Goal: Task Accomplishment & Management: Manage account settings

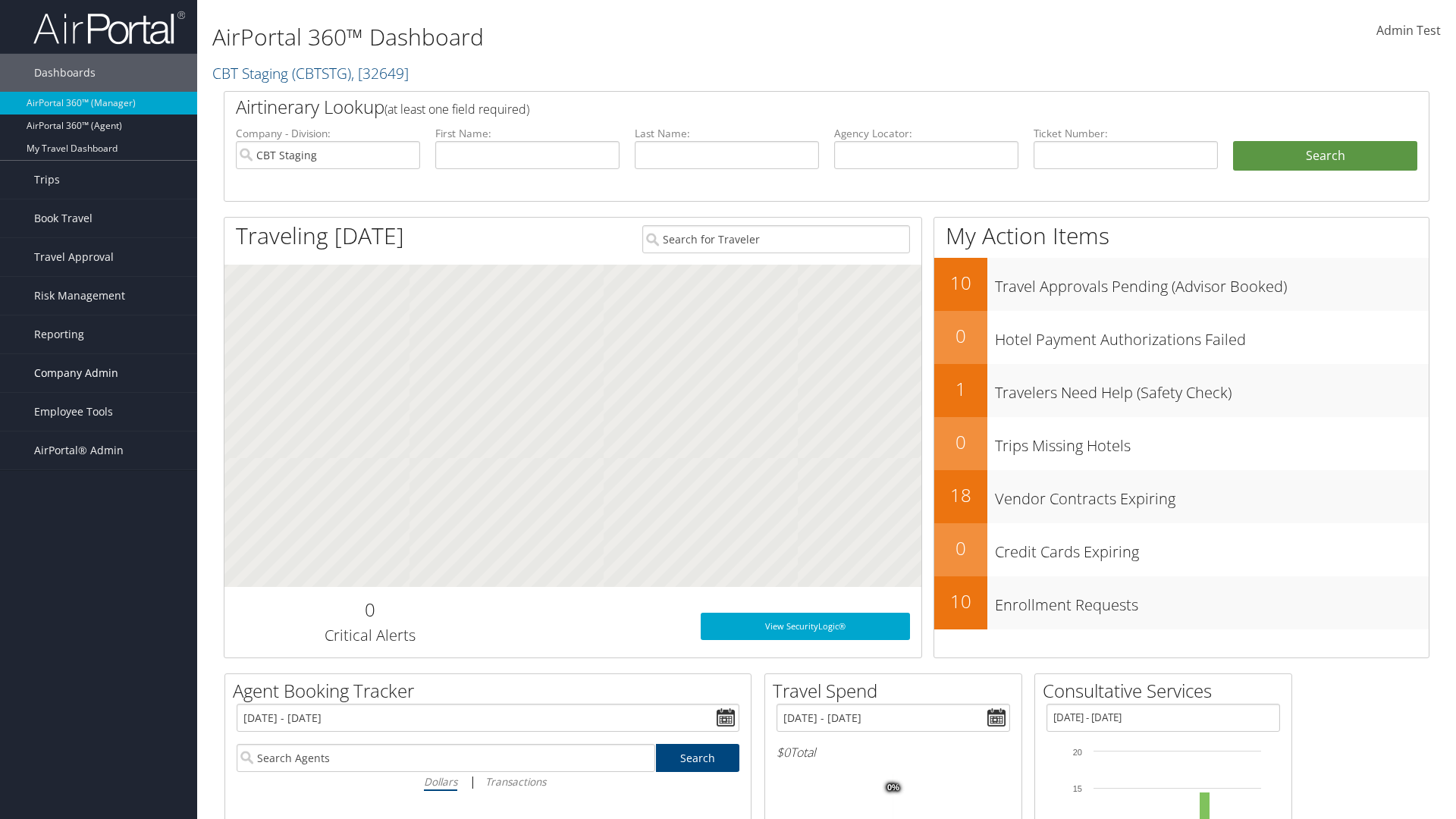
click at [98, 373] on span "Company Admin" at bounding box center [76, 372] width 84 height 38
click at [98, 518] on link "Travel Agency Contacts" at bounding box center [98, 518] width 197 height 23
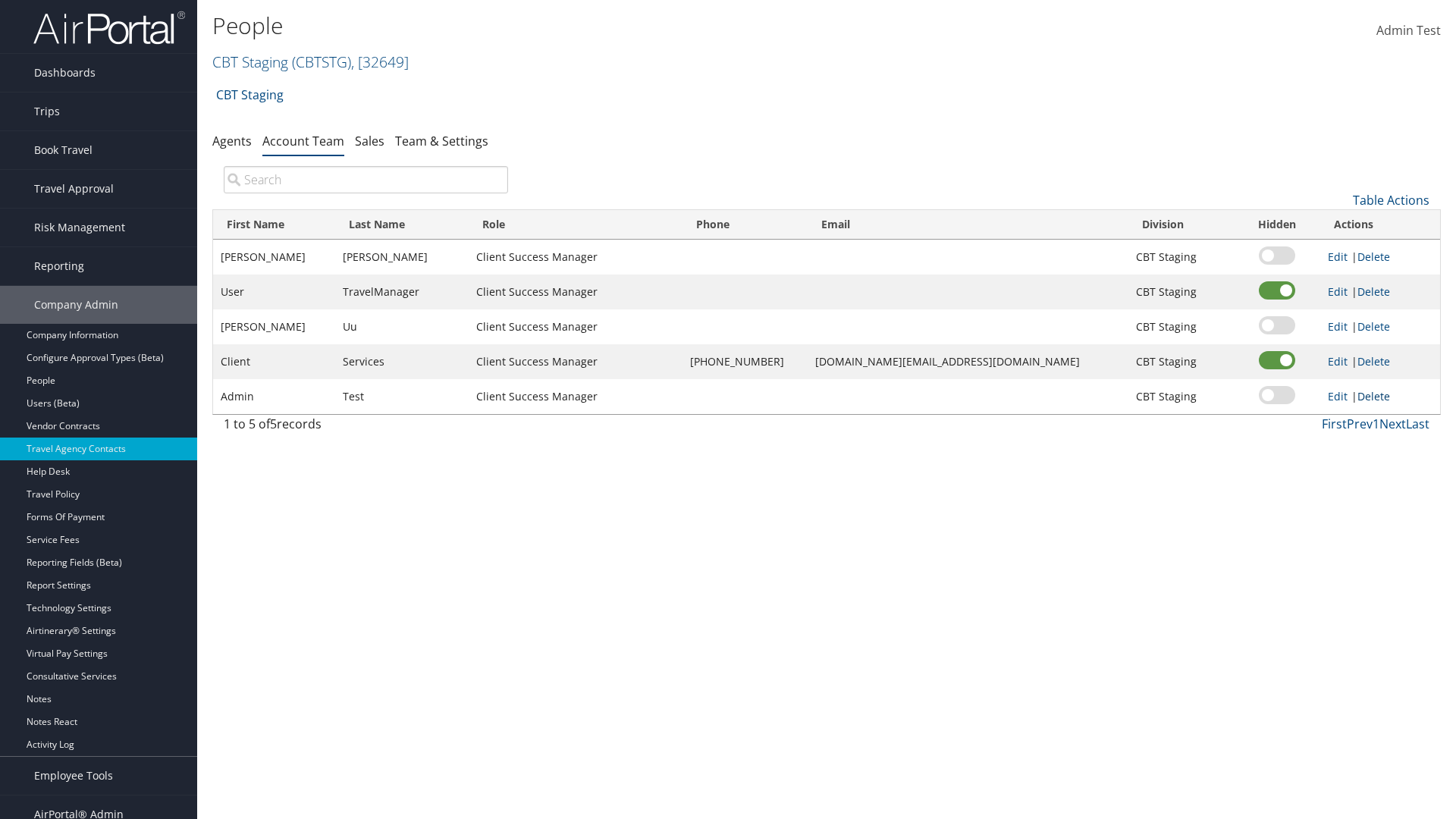
click at [1370, 396] on link "Delete" at bounding box center [1373, 397] width 32 height 15
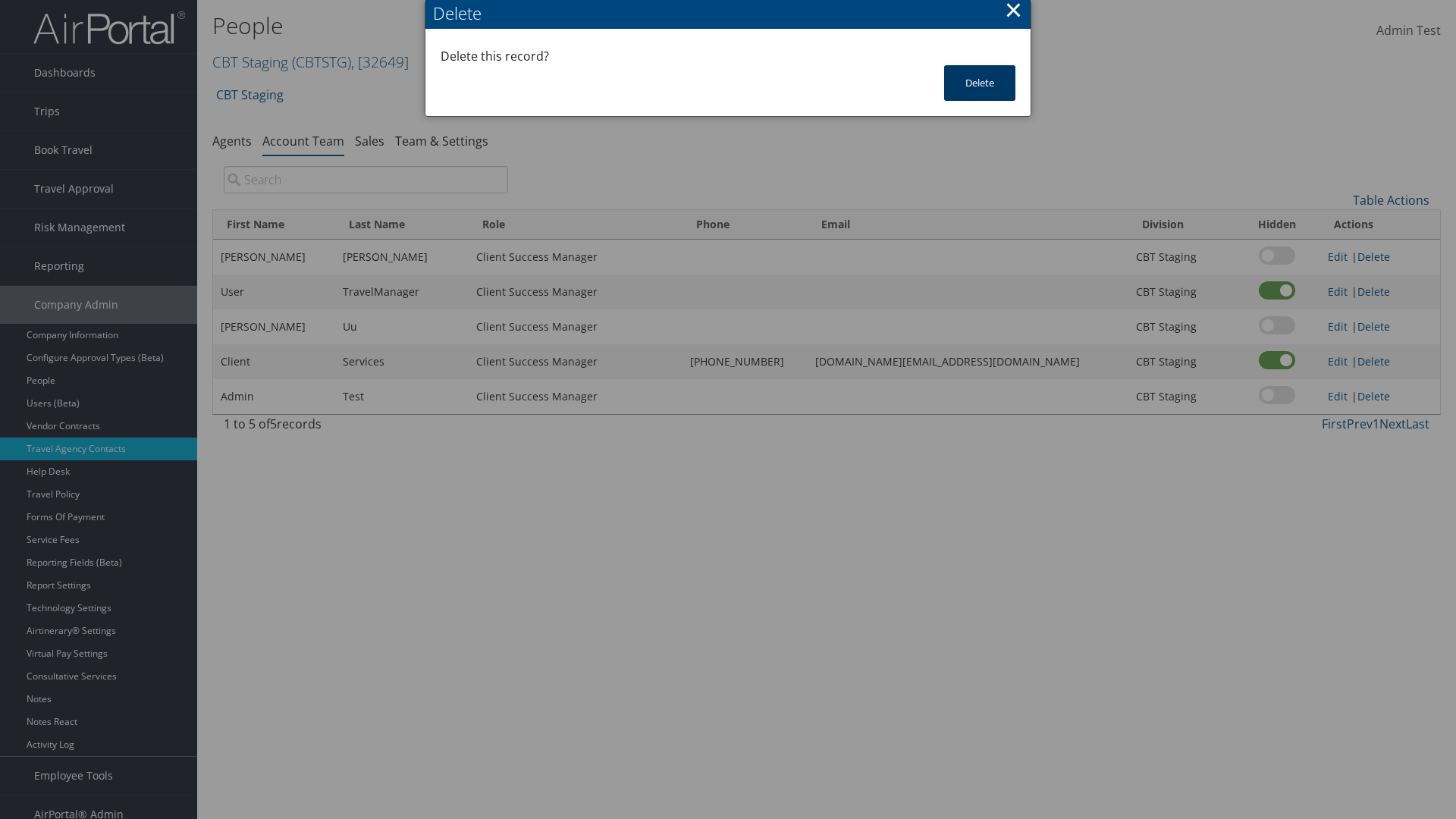
click at [980, 83] on button "Delete" at bounding box center [980, 83] width 71 height 35
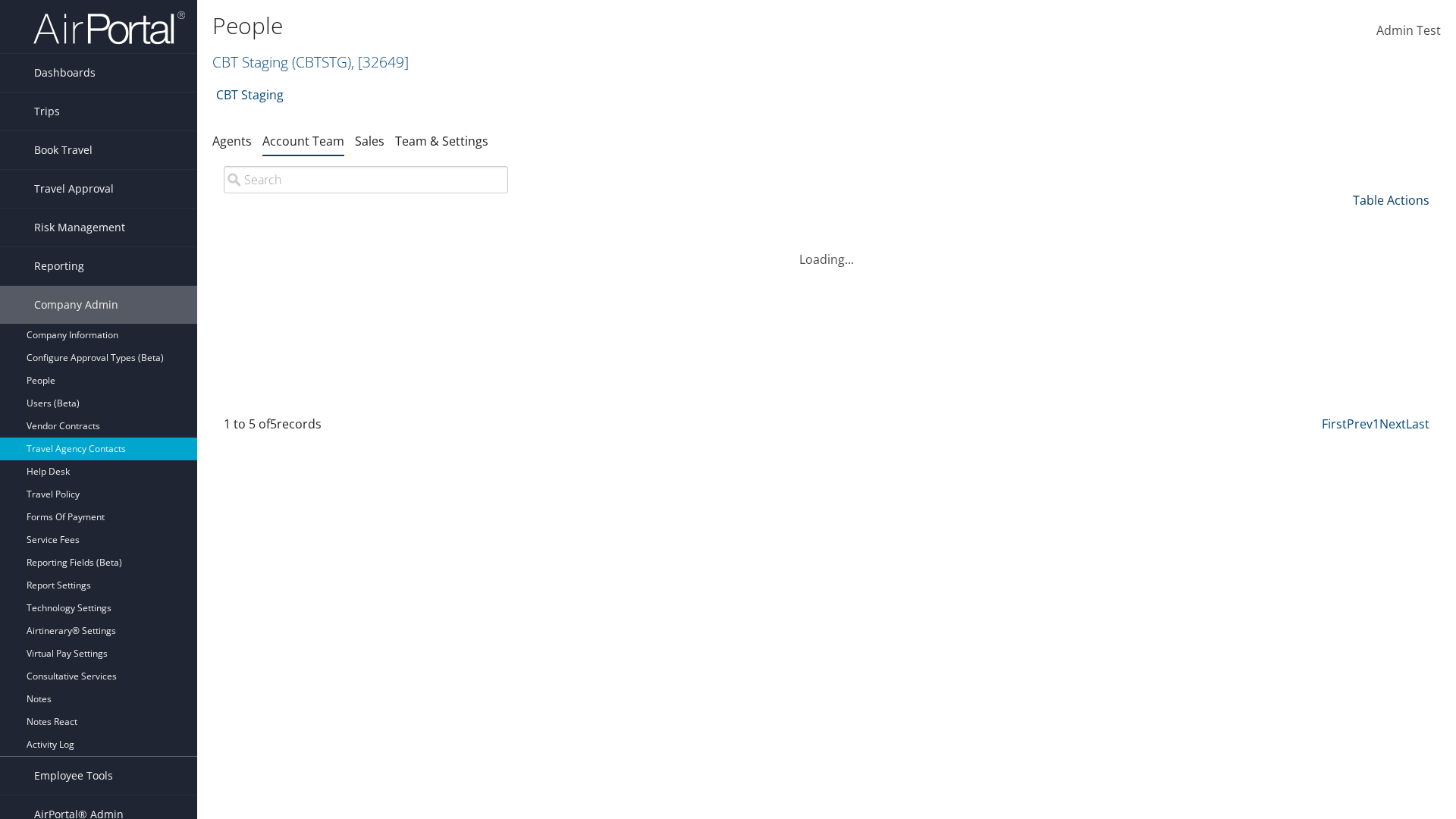
click at [1391, 200] on link "Table Actions" at bounding box center [1391, 200] width 77 height 17
click at [1340, 224] on link "Add Team Member" at bounding box center [1340, 224] width 199 height 26
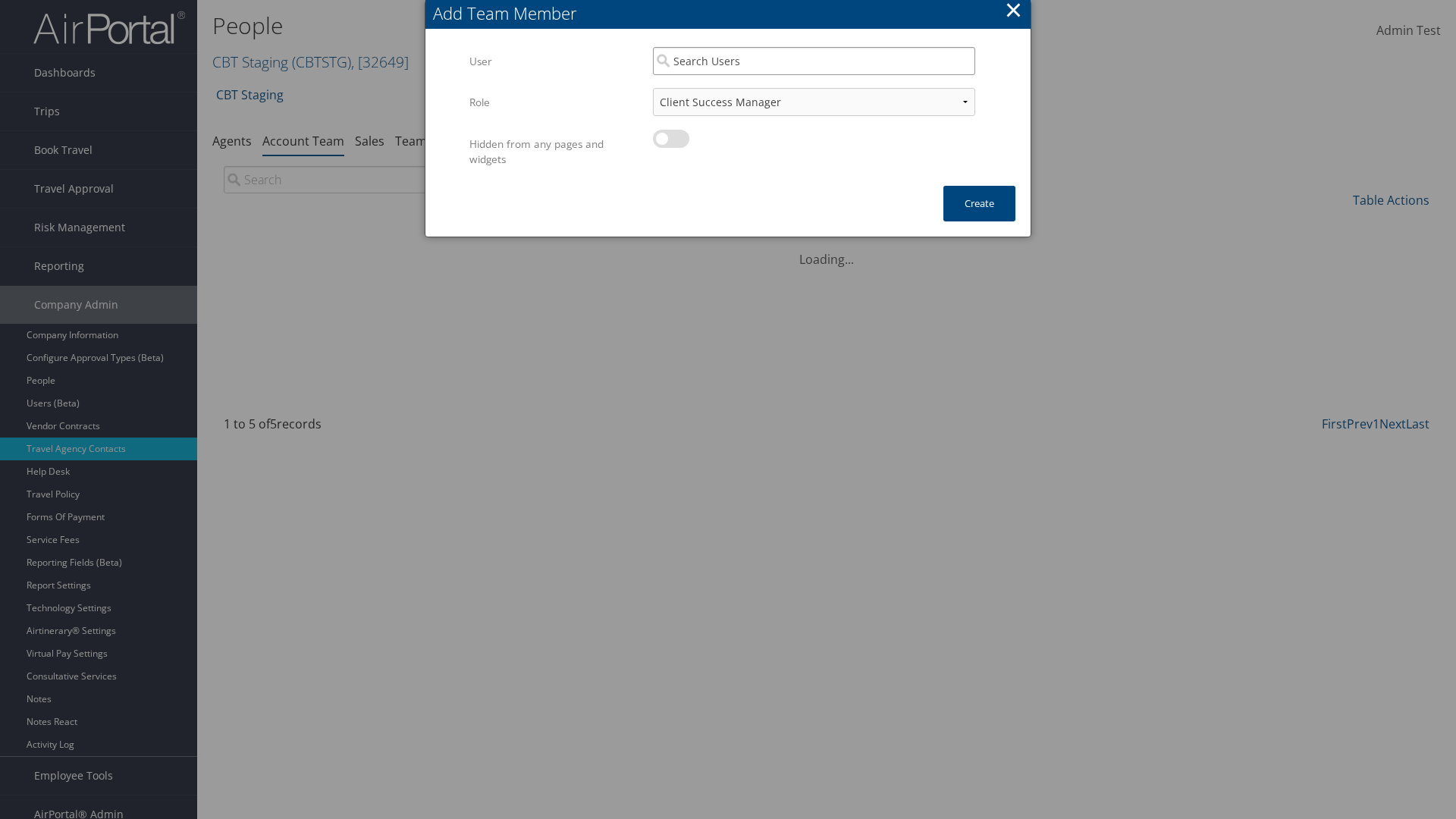
click at [814, 60] on input "search" at bounding box center [814, 60] width 322 height 28
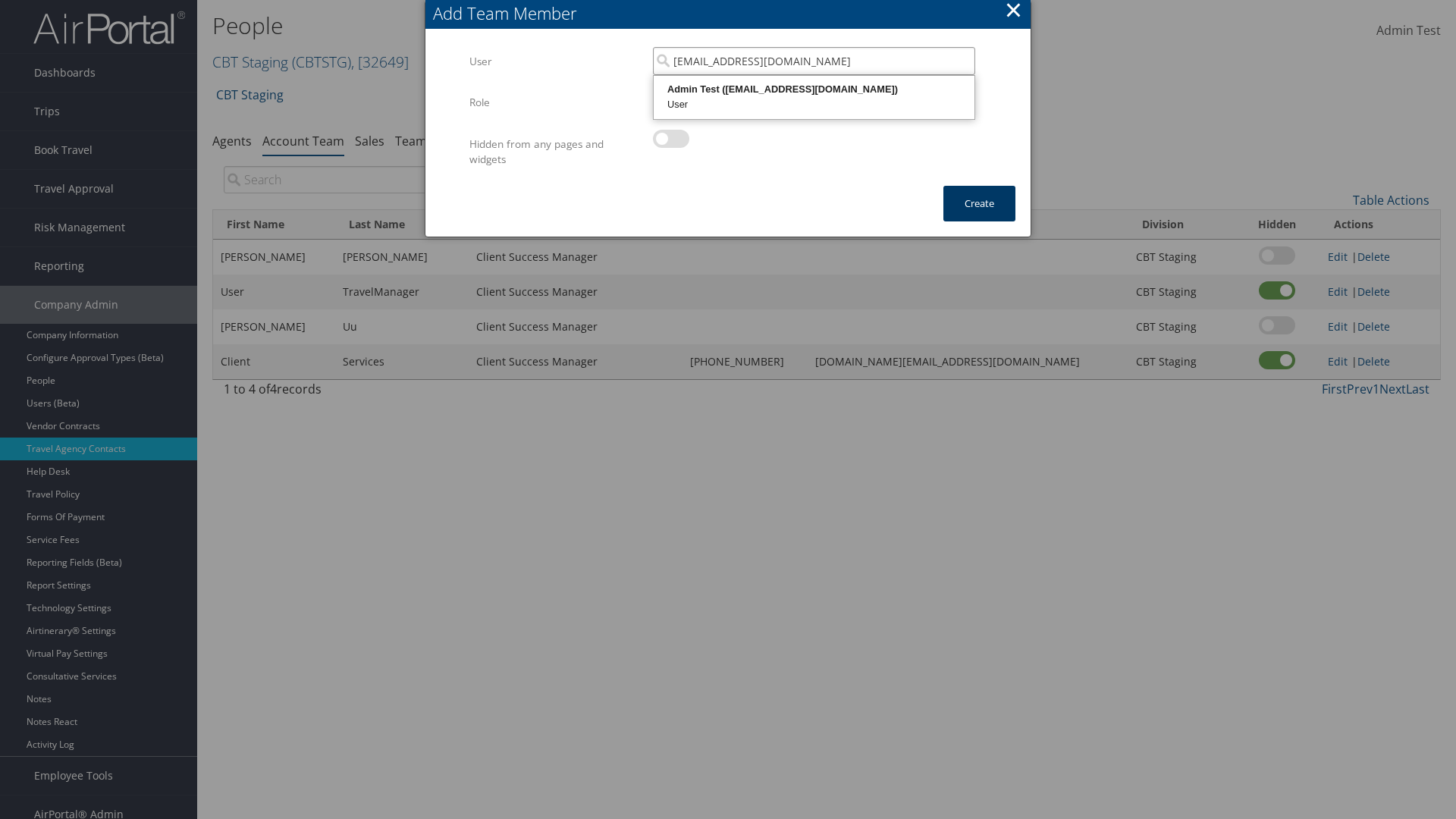
click at [814, 97] on div "User" at bounding box center [814, 104] width 316 height 15
type input "Admin Test"
click at [979, 203] on button "Create" at bounding box center [979, 204] width 72 height 35
